Goal: Information Seeking & Learning: Learn about a topic

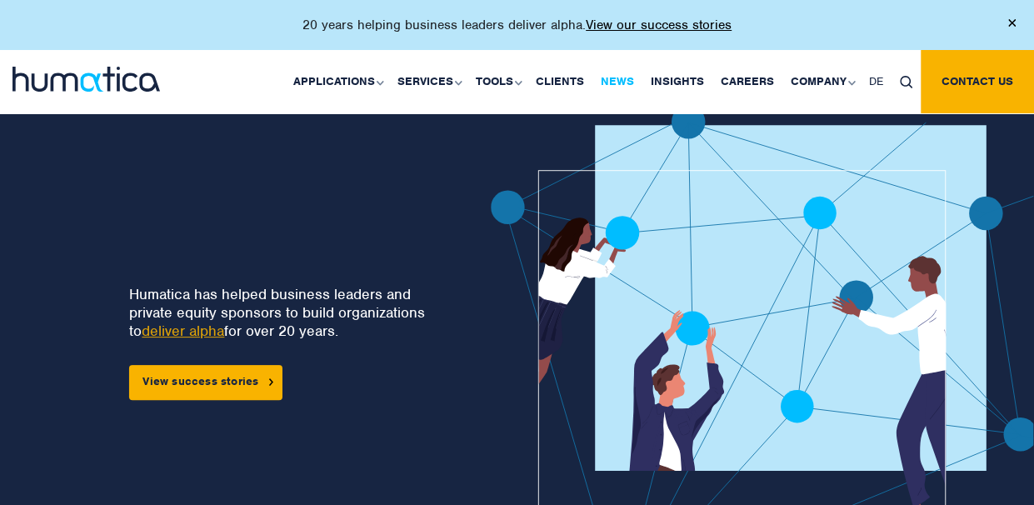
click at [613, 72] on link "News" at bounding box center [617, 81] width 50 height 63
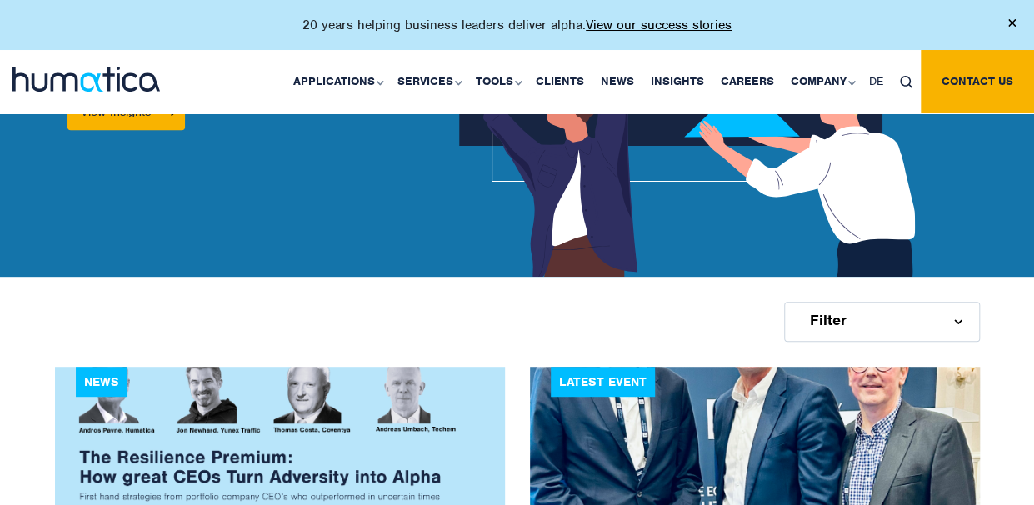
scroll to position [500, 0]
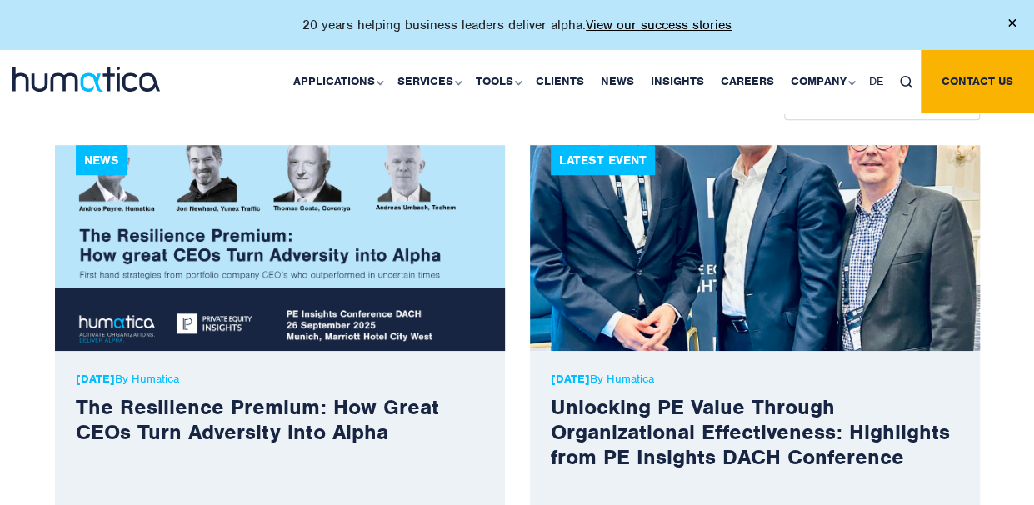
click at [275, 331] on img at bounding box center [280, 248] width 450 height 206
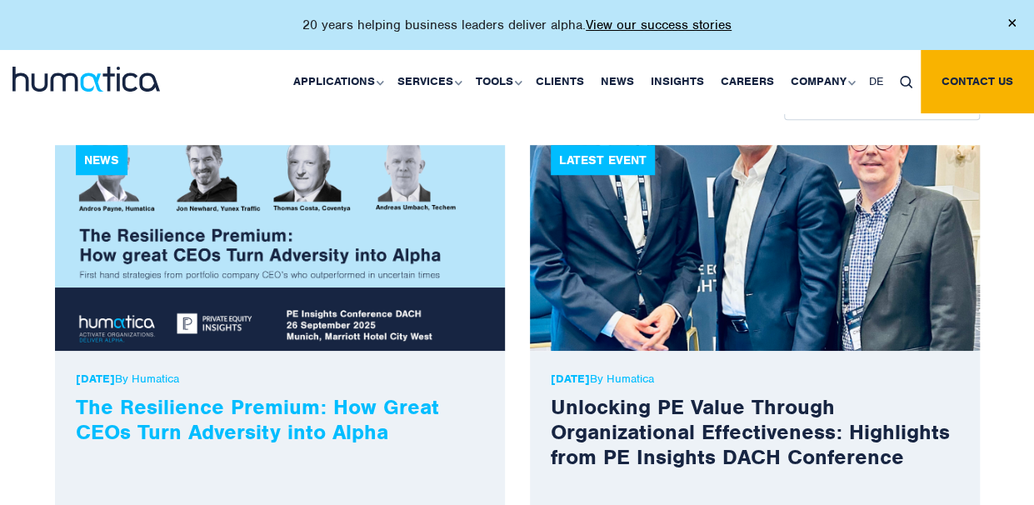
click at [254, 422] on link "The Resilience Premium: How Great CEOs Turn Adversity into Alpha" at bounding box center [257, 419] width 363 height 52
